Goal: Task Accomplishment & Management: Complete application form

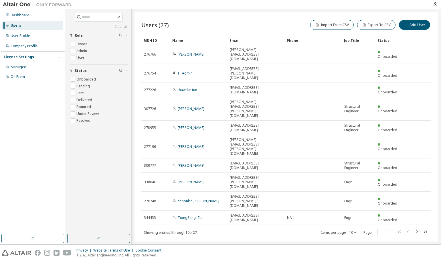
click at [212, 212] on div "Users (27) Import From CSV Export To CSV Add User Clear Load Save Save As Field…" at bounding box center [287, 126] width 304 height 229
click at [435, 3] on icon "button" at bounding box center [435, 4] width 5 height 5
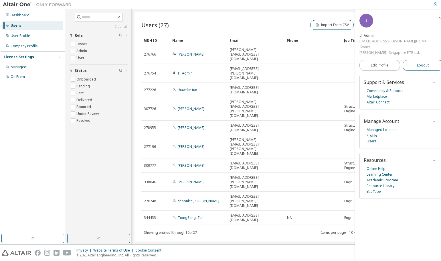
click at [419, 62] on span "Logout" at bounding box center [423, 65] width 12 height 6
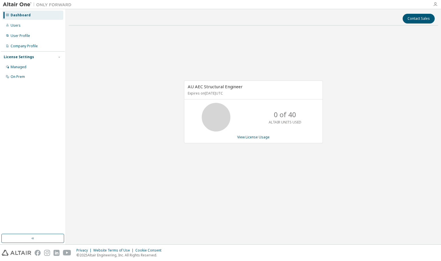
click at [435, 3] on icon "button" at bounding box center [435, 4] width 5 height 5
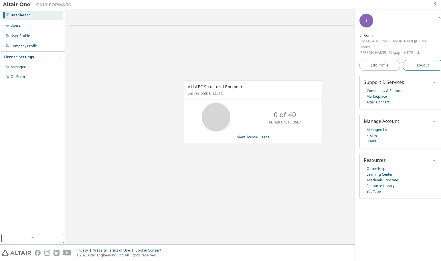
click at [420, 62] on span "Logout" at bounding box center [423, 65] width 12 height 6
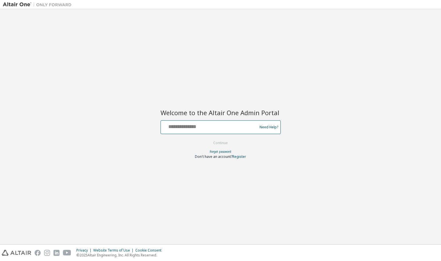
click at [205, 128] on input "text" at bounding box center [210, 126] width 94 height 8
type input "**********"
click at [223, 145] on button "Continue" at bounding box center [220, 143] width 27 height 9
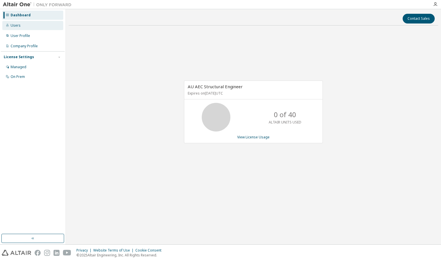
click at [20, 26] on div "Users" at bounding box center [32, 25] width 61 height 9
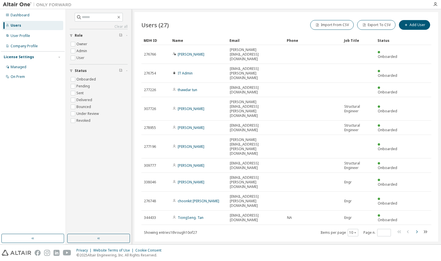
click at [417, 228] on icon "button" at bounding box center [416, 231] width 7 height 7
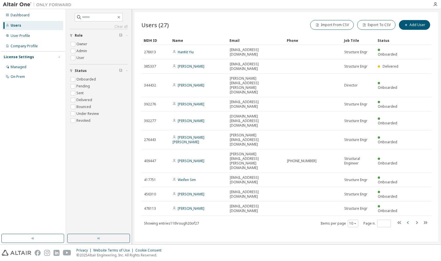
click at [408, 221] on icon "button" at bounding box center [408, 222] width 2 height 3
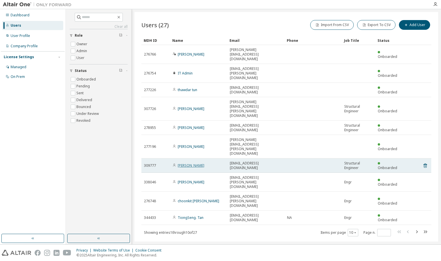
click at [184, 163] on link "[PERSON_NAME]" at bounding box center [191, 165] width 27 height 5
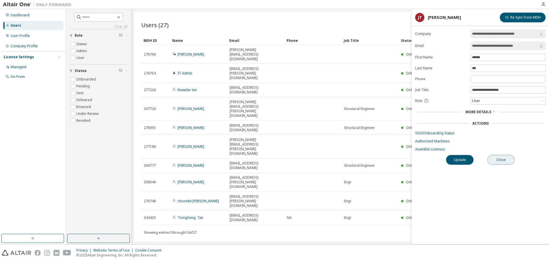
click at [441, 159] on button "Close" at bounding box center [501, 160] width 27 height 10
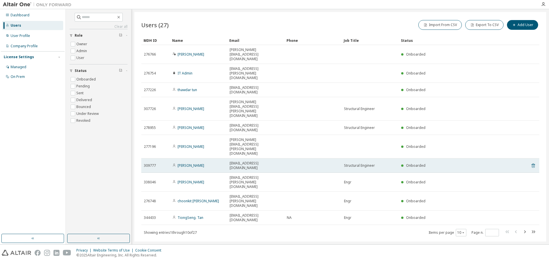
click at [441, 163] on icon at bounding box center [533, 165] width 3 height 4
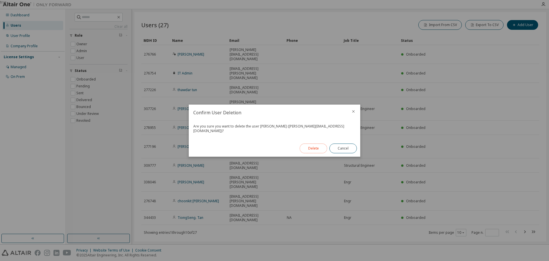
click at [315, 147] on button "Delete" at bounding box center [313, 148] width 27 height 10
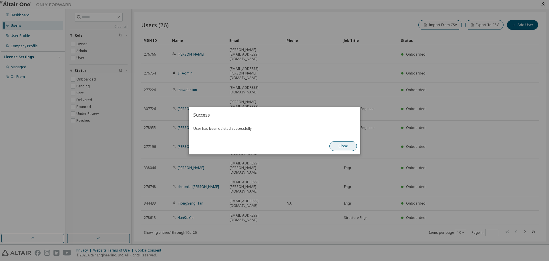
click at [345, 145] on button "Close" at bounding box center [343, 146] width 27 height 10
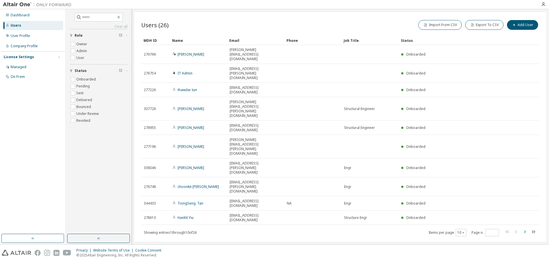
click at [441, 228] on icon "button" at bounding box center [525, 231] width 7 height 7
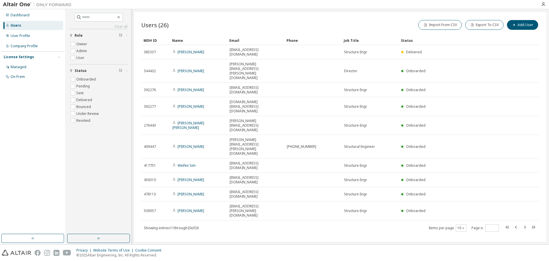
drag, startPoint x: 527, startPoint y: 150, endPoint x: 507, endPoint y: 175, distance: 31.2
click at [441, 176] on div "Users (26) Import From CSV Export To CSV Add User Clear Load Save Save As Field…" at bounding box center [341, 126] width 412 height 229
click at [441, 224] on icon "button" at bounding box center [525, 227] width 7 height 7
type input "*"
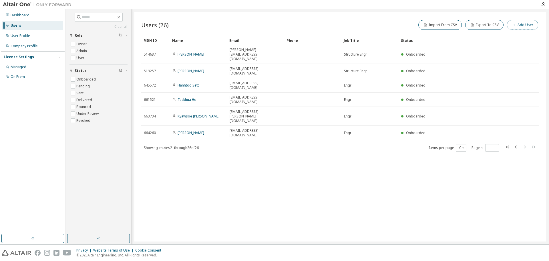
click at [441, 24] on button "Add User" at bounding box center [522, 25] width 31 height 10
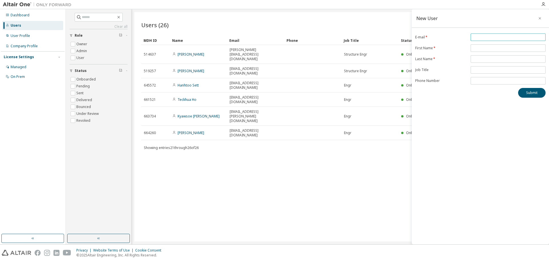
click at [441, 35] on span at bounding box center [508, 36] width 75 height 7
click at [441, 36] on input "email" at bounding box center [508, 37] width 72 height 5
paste input "**********"
type input "**********"
click at [441, 49] on input "text" at bounding box center [508, 48] width 72 height 5
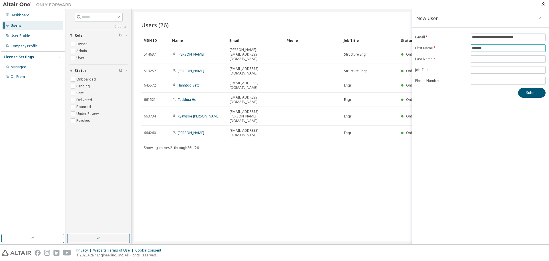
type input "*******"
type input "*"
type input "***"
type input "****"
click at [441, 93] on button "Submit" at bounding box center [532, 93] width 27 height 10
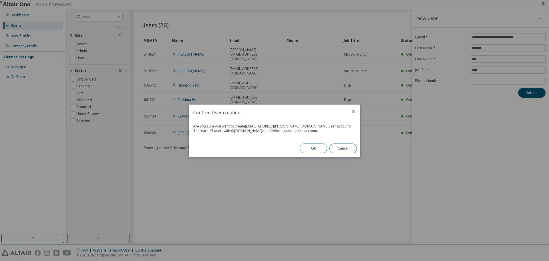
click at [310, 147] on button "Ok" at bounding box center [313, 148] width 27 height 10
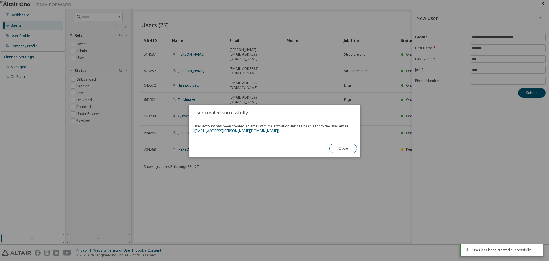
click at [289, 143] on div "User created successfully User account has been created. An email with the acti…" at bounding box center [275, 130] width 172 height 52
click at [342, 148] on button "Close" at bounding box center [343, 148] width 27 height 10
